Goal: Find specific page/section: Find specific page/section

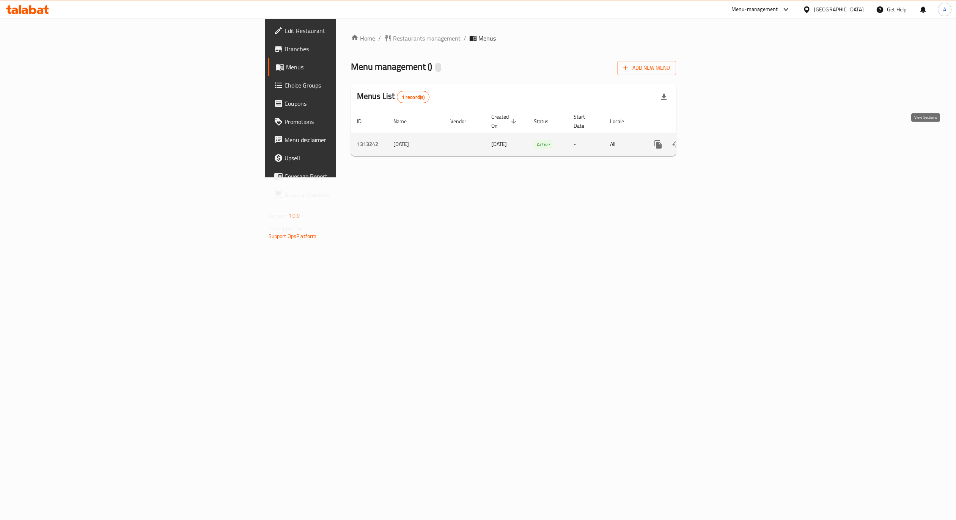
click at [717, 140] on icon "enhanced table" at bounding box center [712, 144] width 9 height 9
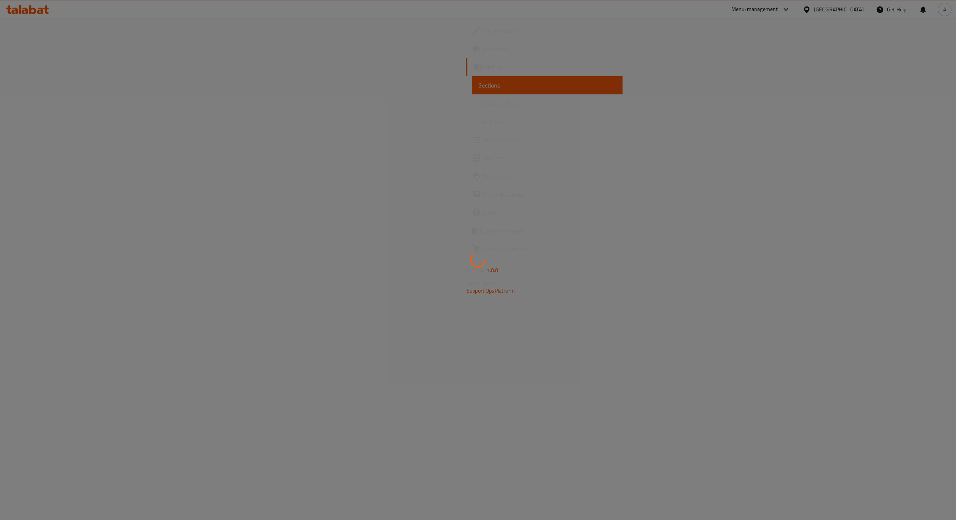
click at [531, 110] on div at bounding box center [478, 260] width 956 height 520
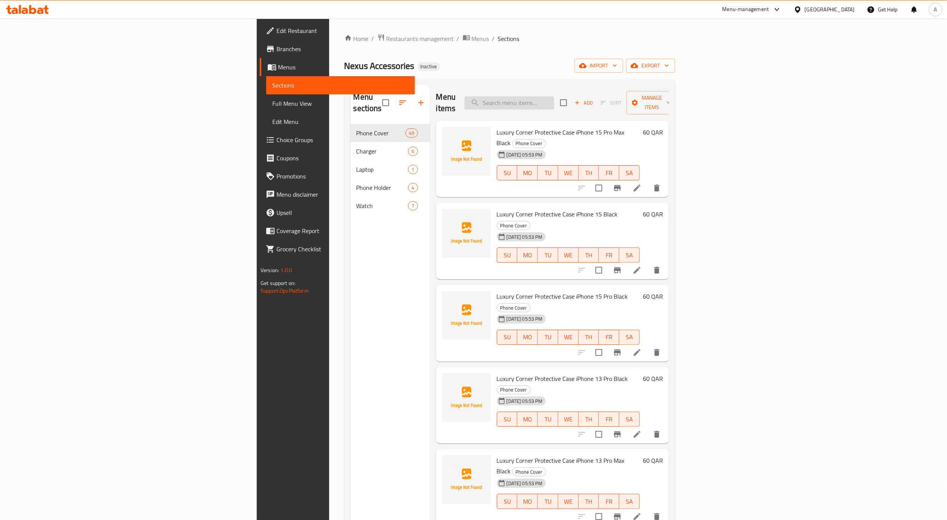
click at [554, 96] on input "search" at bounding box center [510, 102] width 90 height 13
paste input "بيربل"
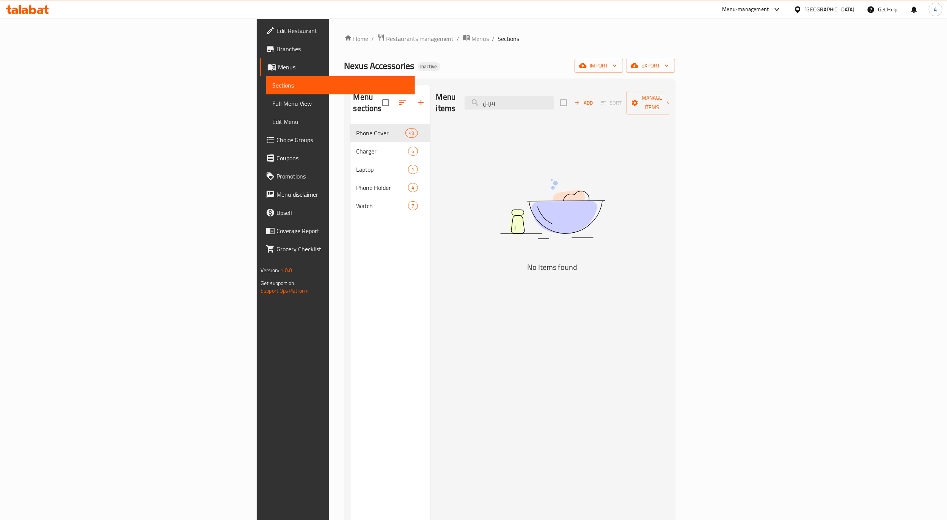
type input "بيربل"
click at [266, 97] on link "Full Menu View" at bounding box center [340, 103] width 149 height 18
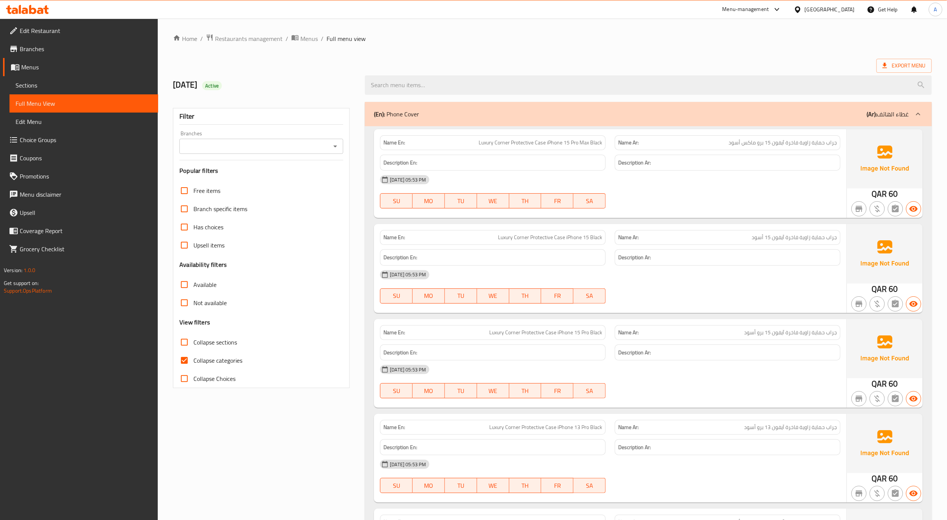
click at [196, 360] on span "Collapse categories" at bounding box center [217, 360] width 49 height 9
click at [193, 360] on input "Collapse categories" at bounding box center [184, 361] width 18 height 18
checkbox input "false"
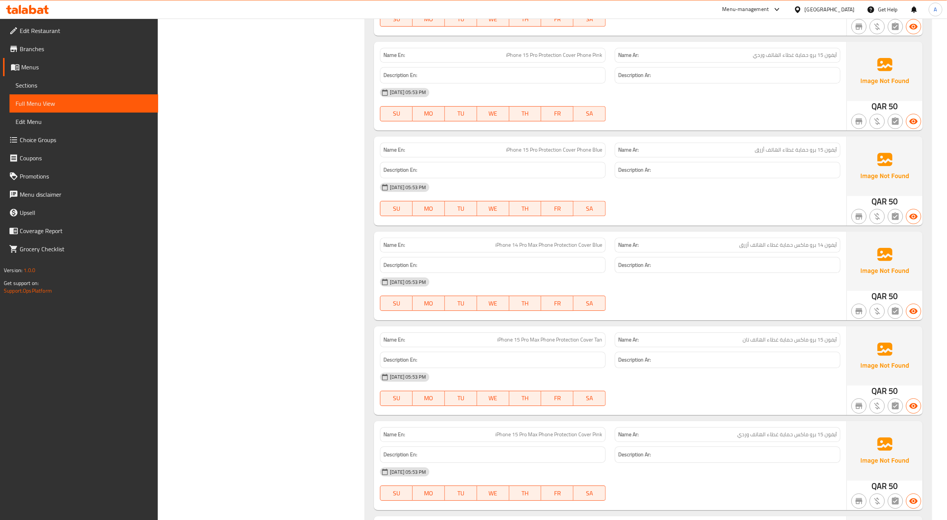
scroll to position [3697, 0]
